Goal: Check status: Check status

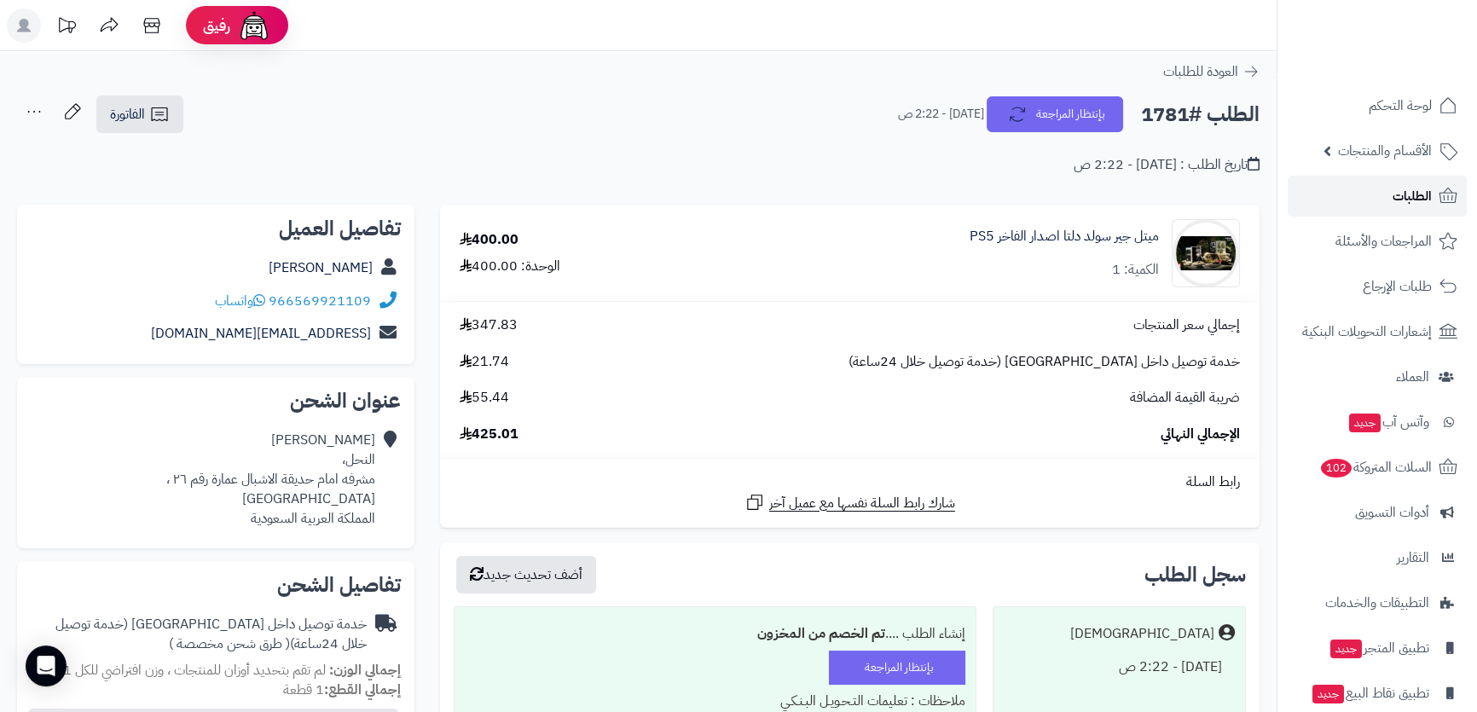
click at [1361, 184] on link "الطلبات" at bounding box center [1377, 196] width 179 height 41
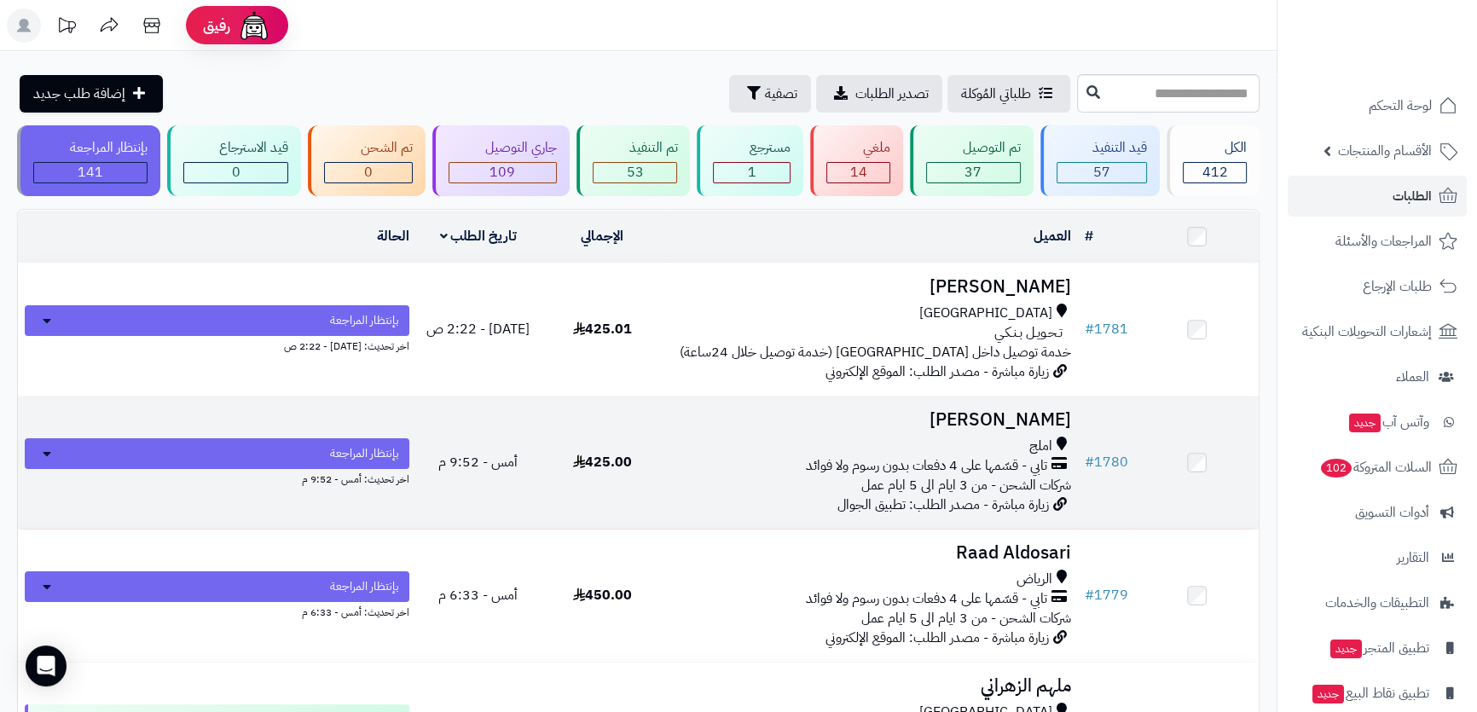
click at [1004, 410] on h3 "[PERSON_NAME]" at bounding box center [871, 420] width 400 height 20
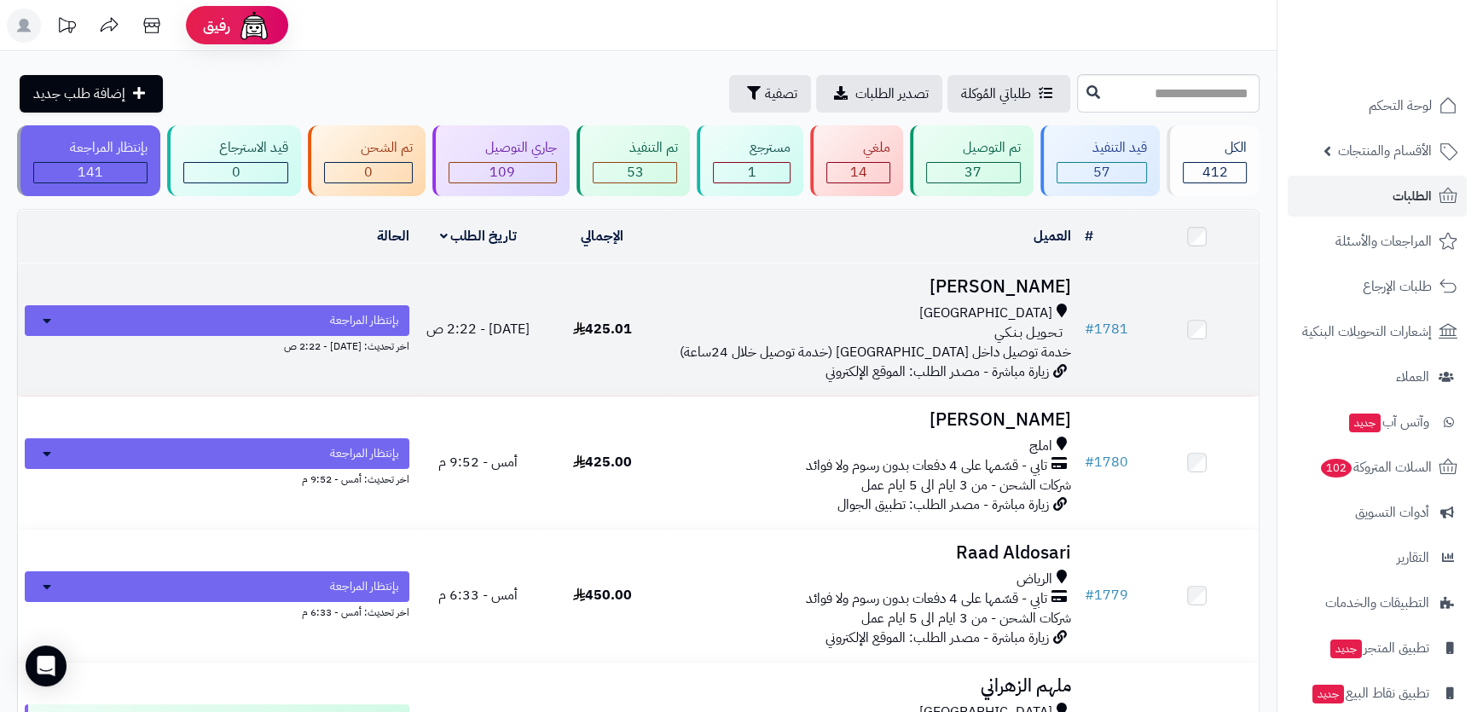
click at [924, 277] on h3 "Mona Alshrmani" at bounding box center [871, 287] width 400 height 20
